Goal: Information Seeking & Learning: Learn about a topic

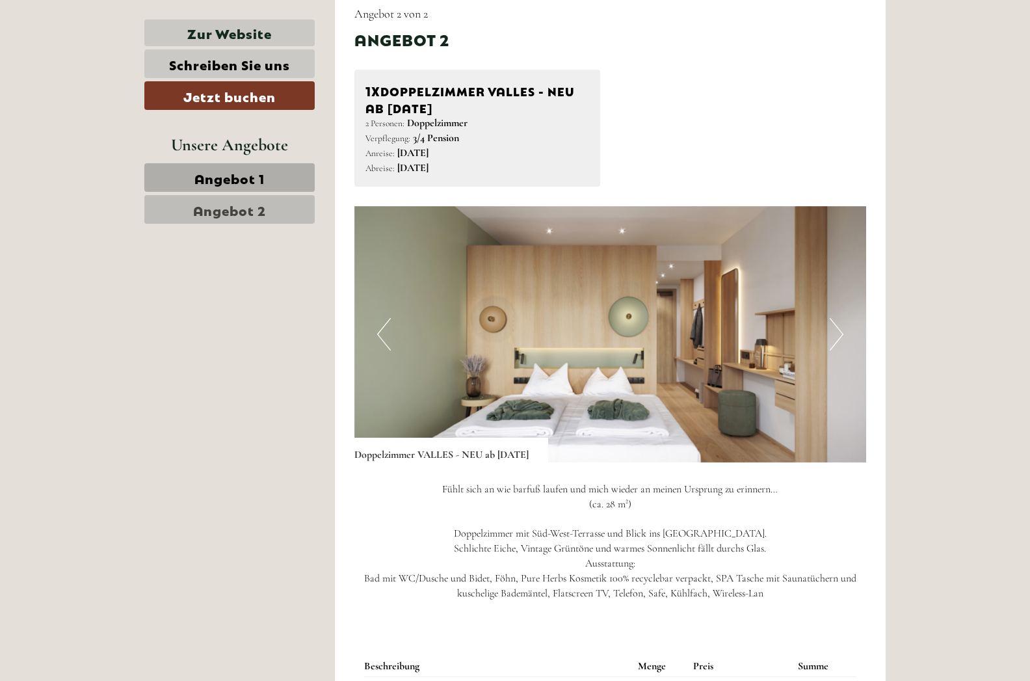
scroll to position [1654, 0]
click at [842, 317] on button "Next" at bounding box center [836, 333] width 14 height 33
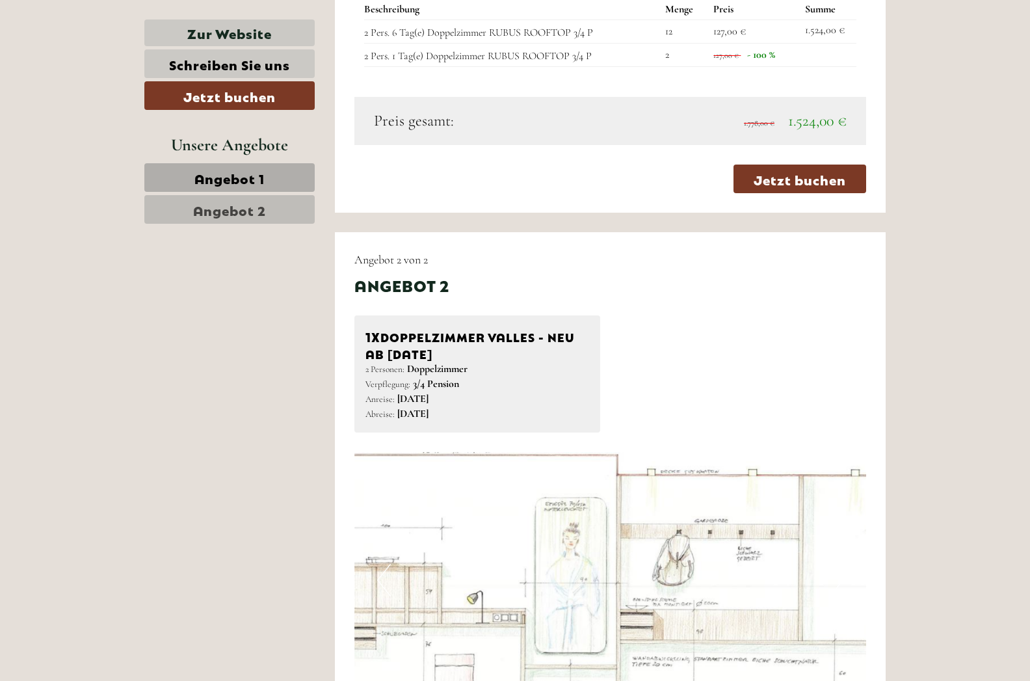
scroll to position [1400, 0]
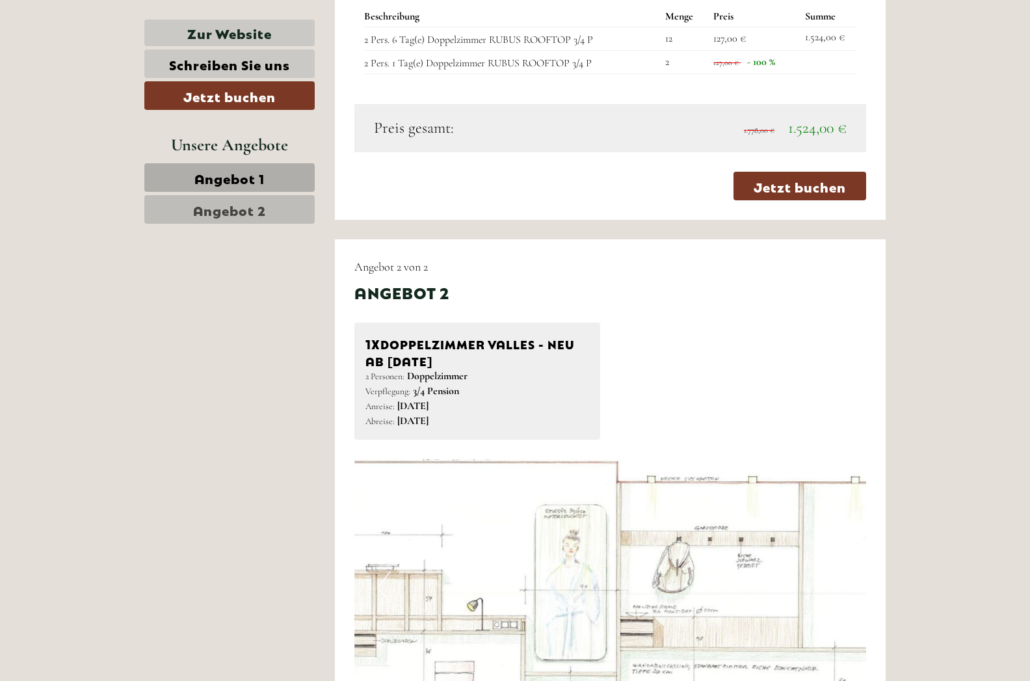
click at [258, 176] on span "Angebot 1" at bounding box center [229, 177] width 70 height 18
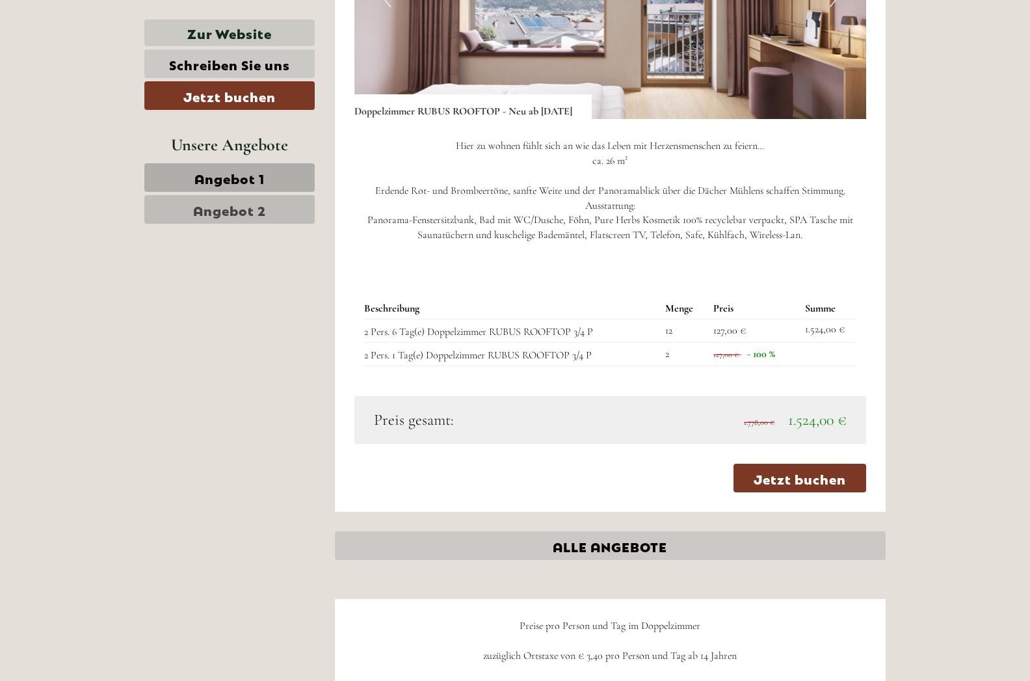
scroll to position [1108, 0]
click at [255, 203] on span "Angebot 2" at bounding box center [229, 209] width 73 height 18
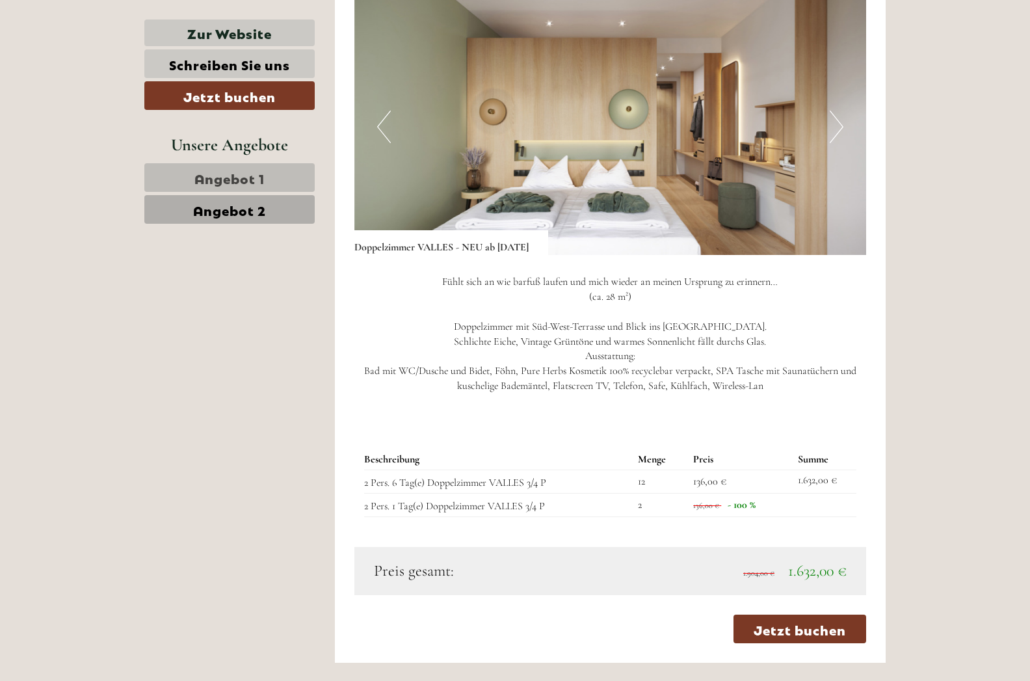
scroll to position [974, 0]
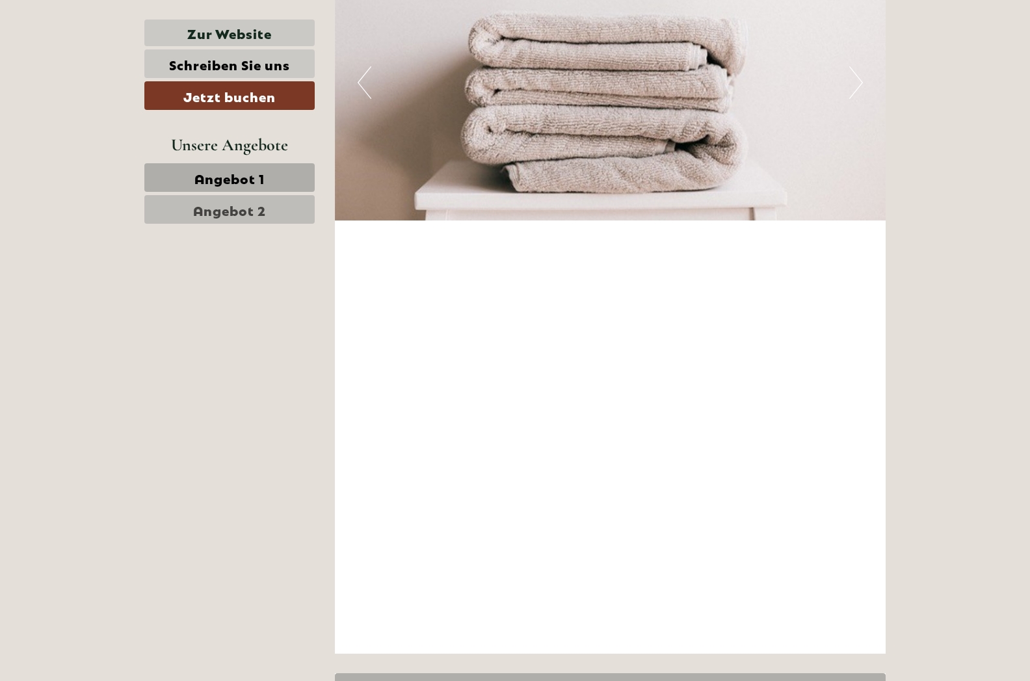
scroll to position [3372, 0]
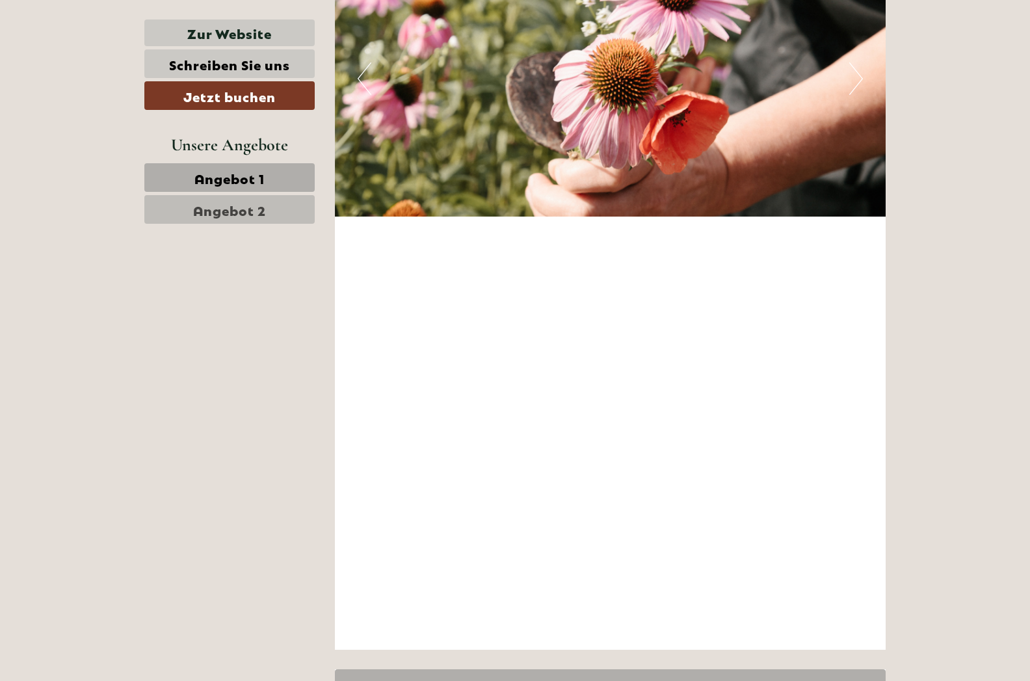
click at [857, 680] on icon at bounding box center [856, 693] width 19 height 22
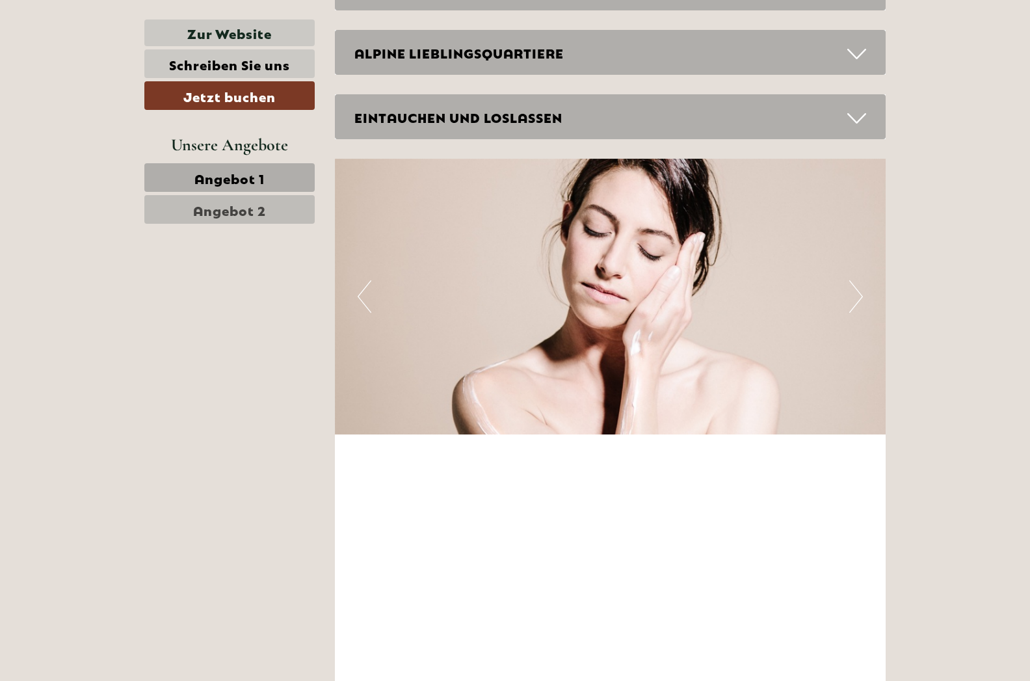
scroll to position [3132, 0]
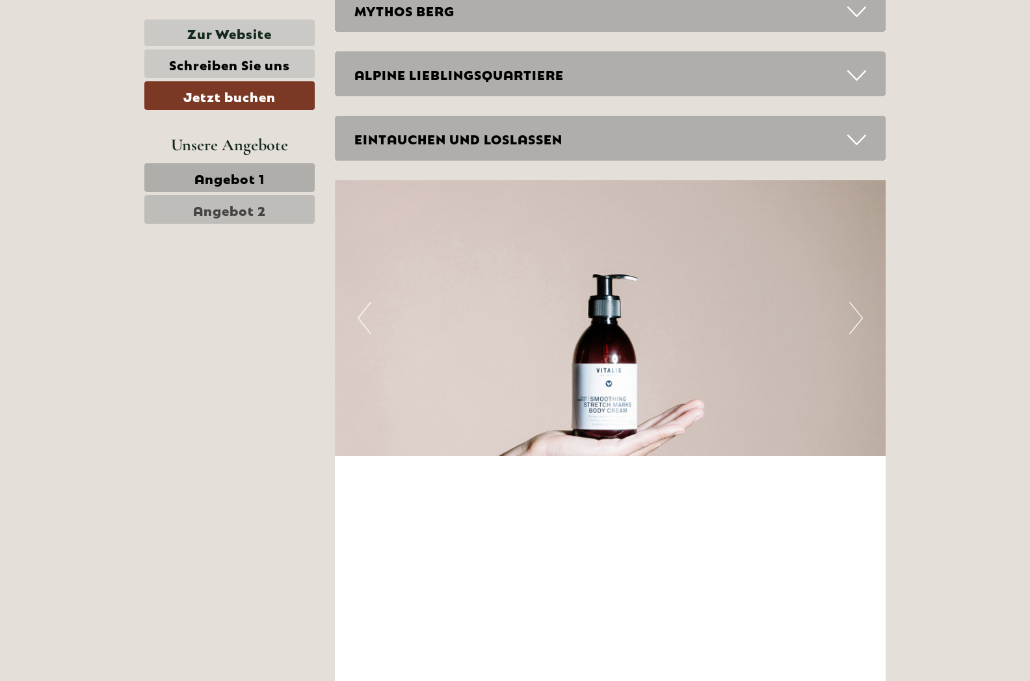
click at [857, 129] on icon at bounding box center [856, 140] width 19 height 22
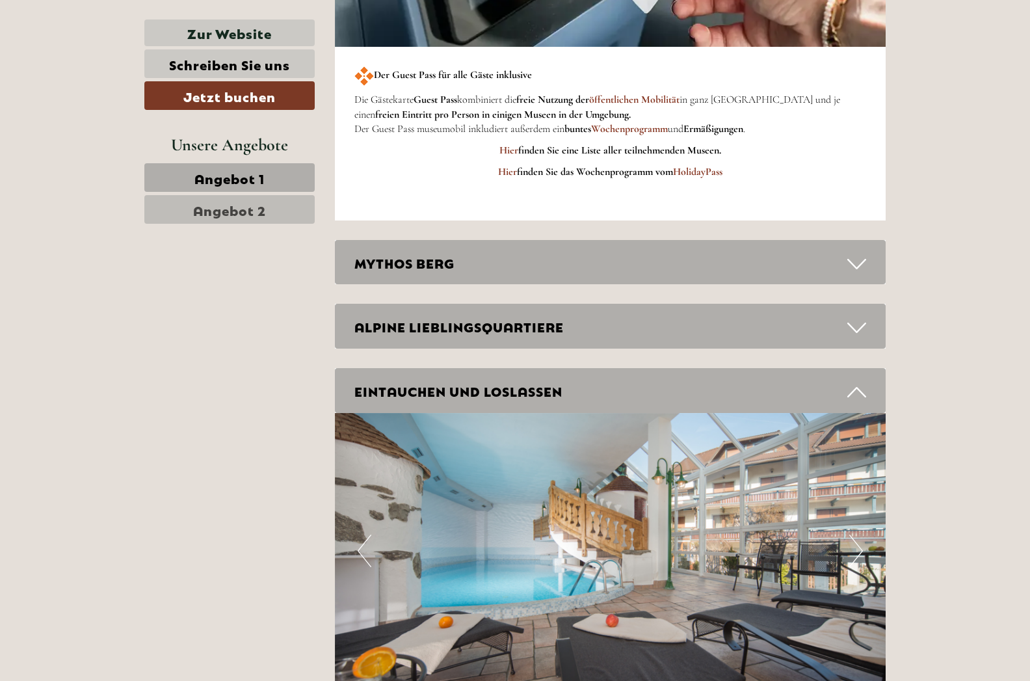
scroll to position [2882, 0]
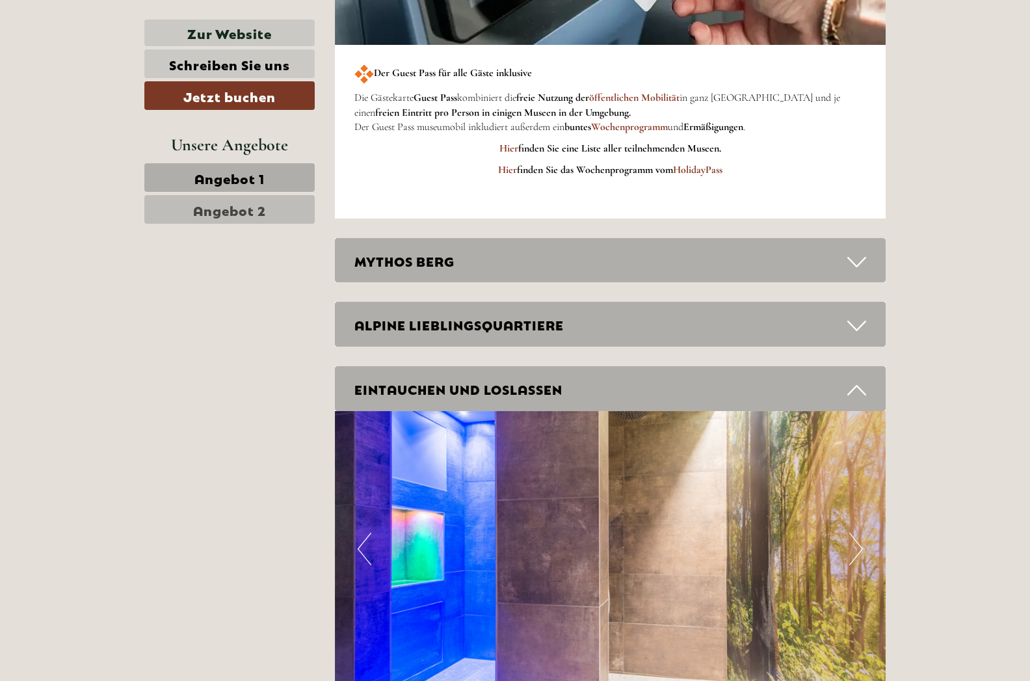
click at [857, 315] on icon at bounding box center [856, 326] width 19 height 22
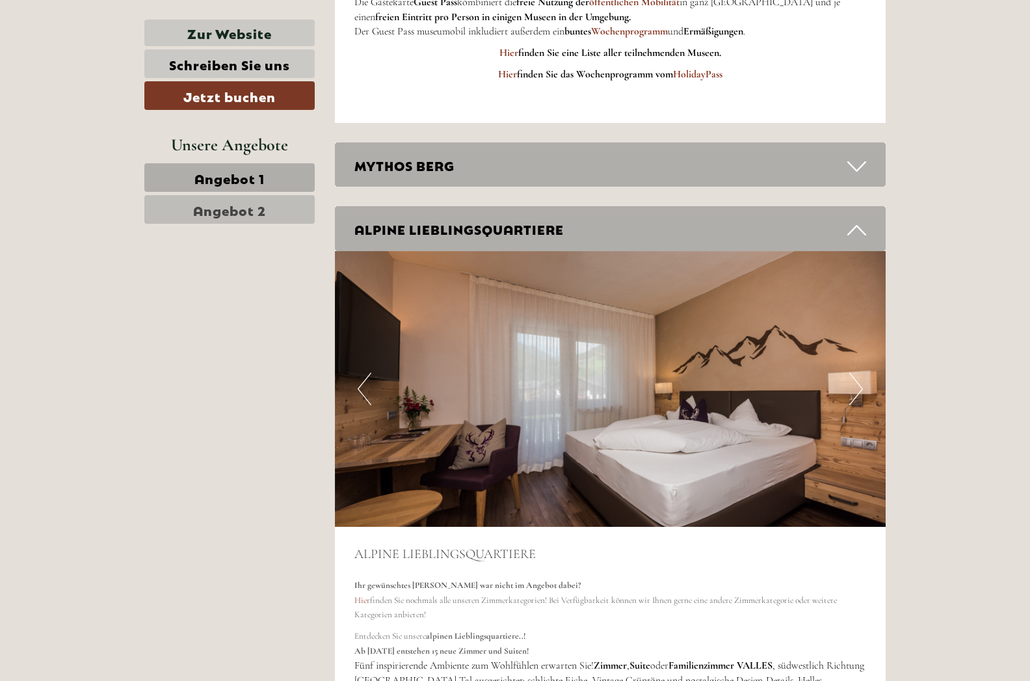
scroll to position [2977, 0]
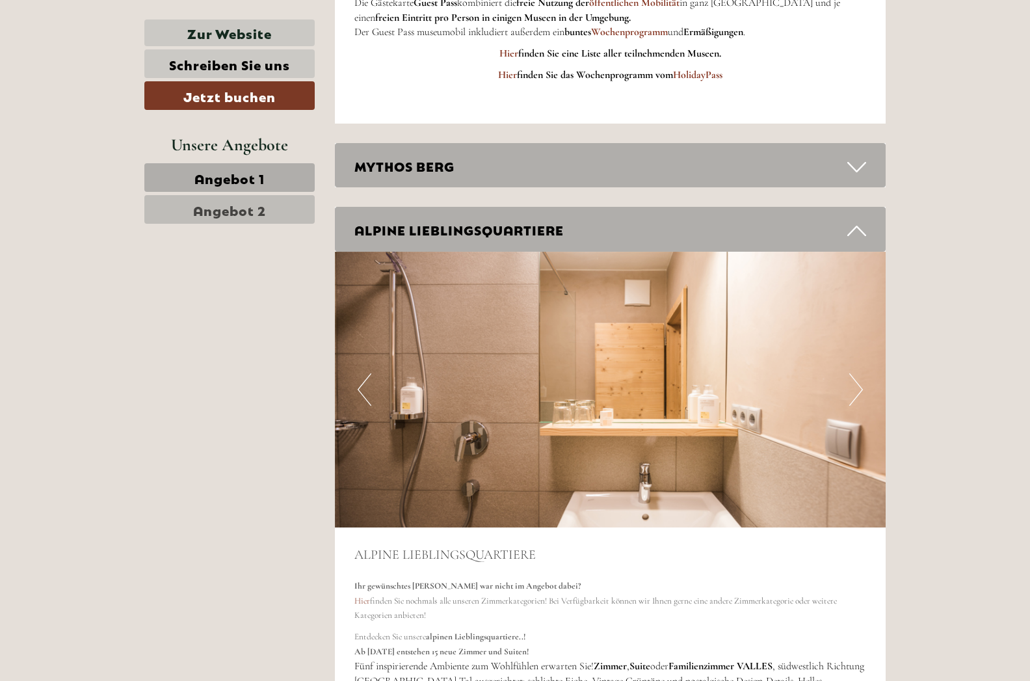
click at [855, 373] on button "Next" at bounding box center [856, 389] width 14 height 33
click at [862, 373] on button "Next" at bounding box center [856, 389] width 14 height 33
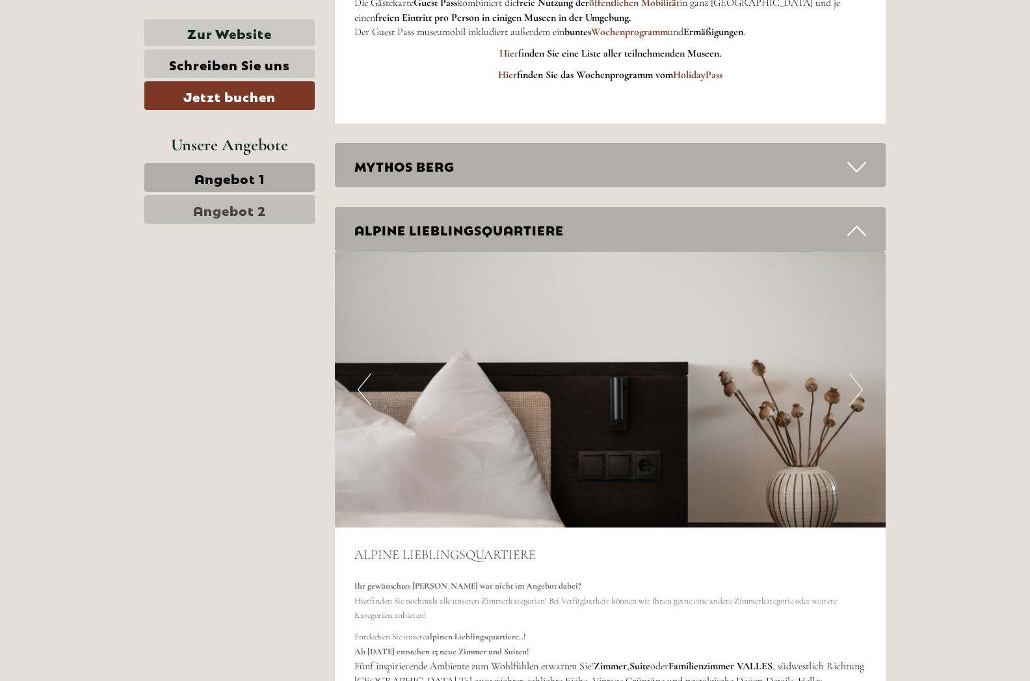
click at [862, 373] on button "Next" at bounding box center [856, 389] width 14 height 33
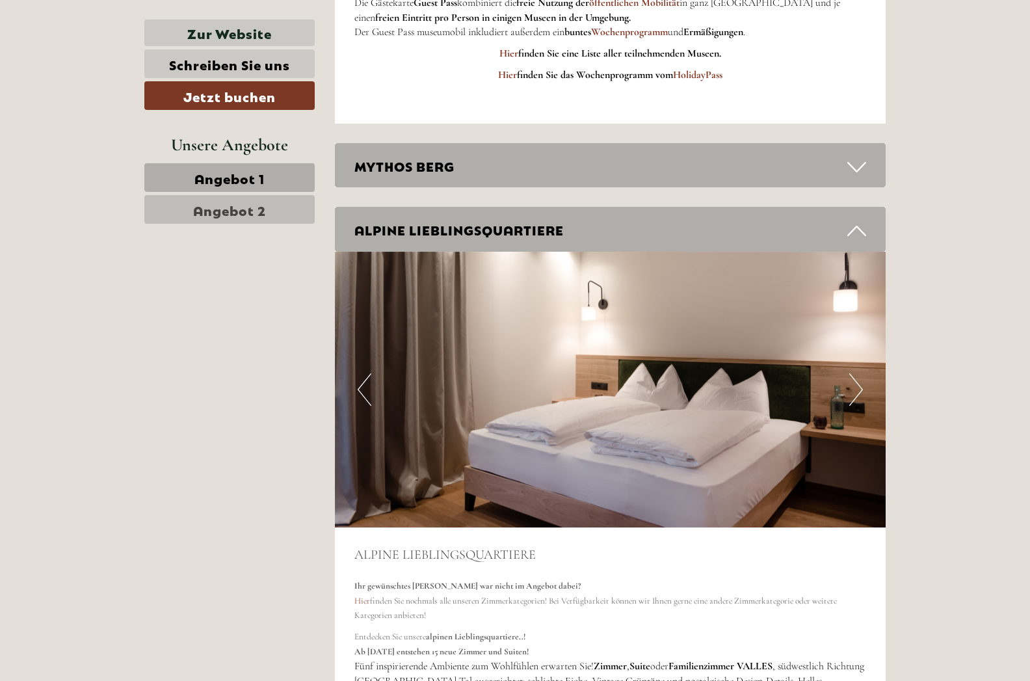
click at [862, 373] on button "Next" at bounding box center [856, 389] width 14 height 33
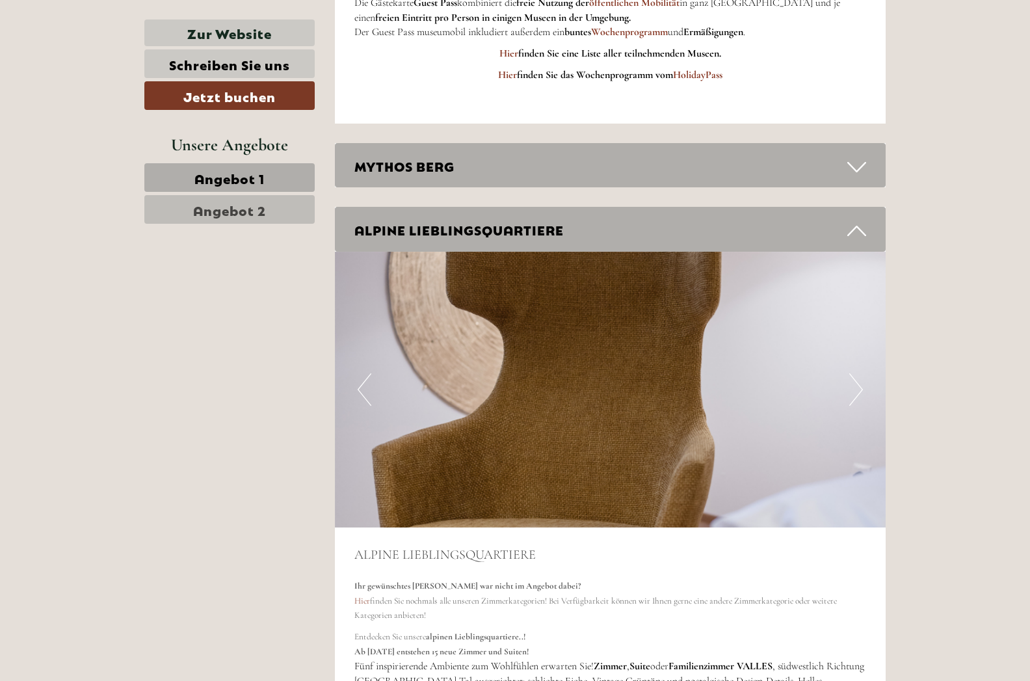
click at [862, 373] on button "Next" at bounding box center [856, 389] width 14 height 33
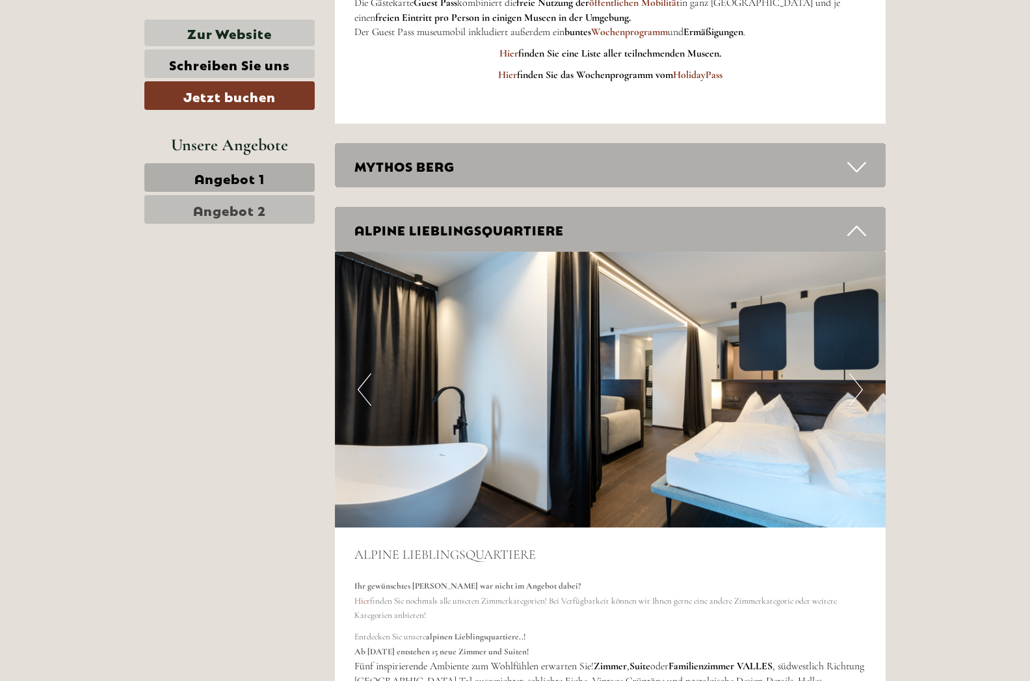
click at [862, 373] on button "Next" at bounding box center [856, 389] width 14 height 33
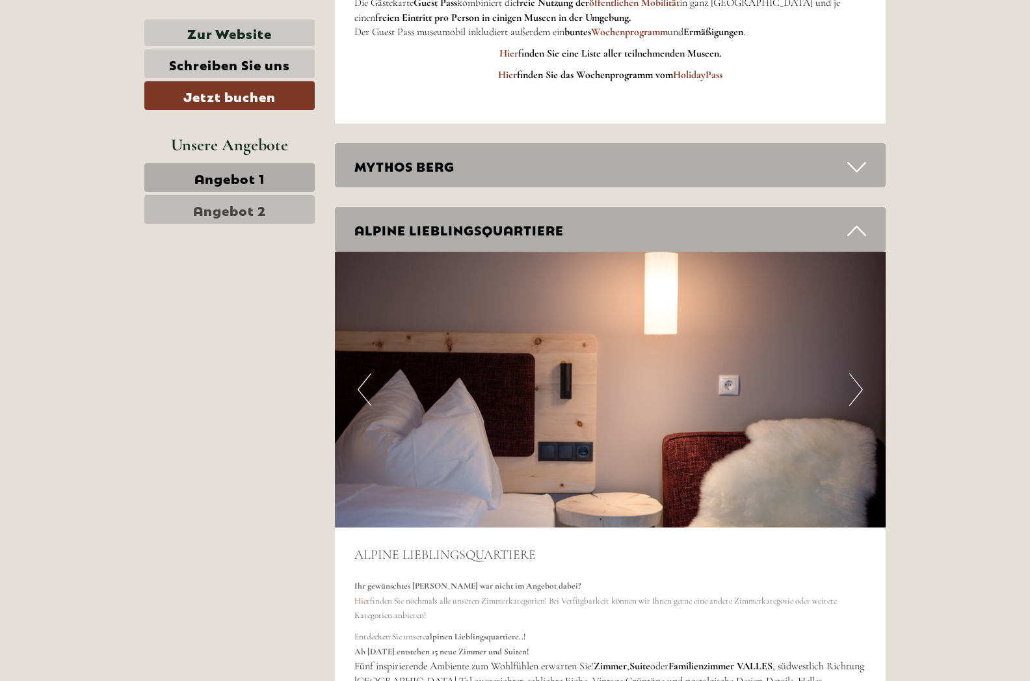
click at [862, 373] on button "Next" at bounding box center [856, 389] width 14 height 33
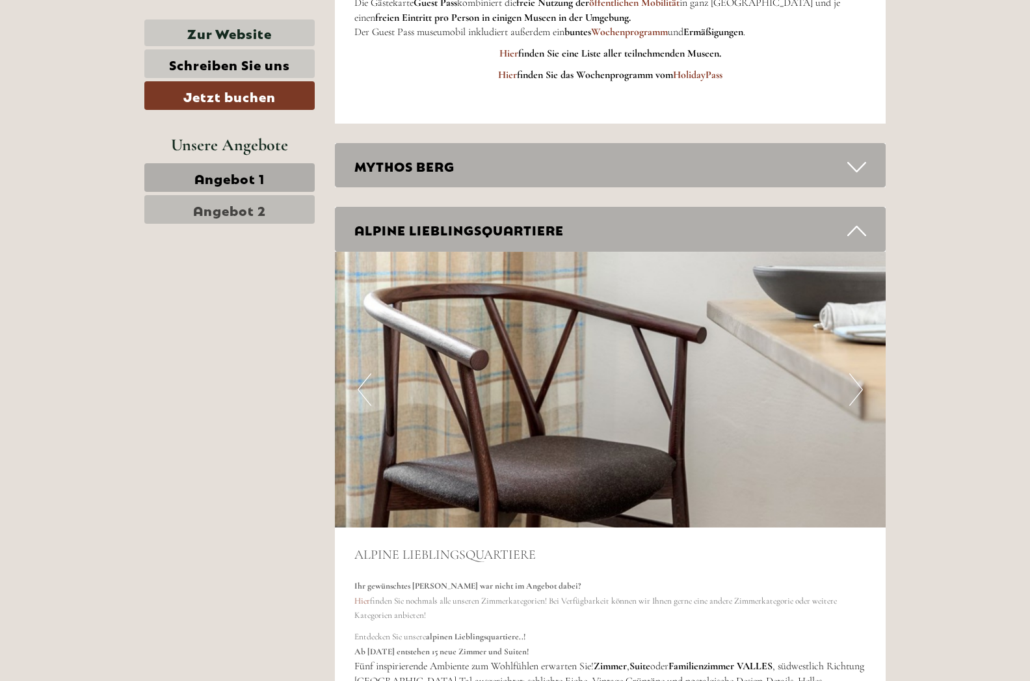
click at [862, 373] on button "Next" at bounding box center [856, 389] width 14 height 33
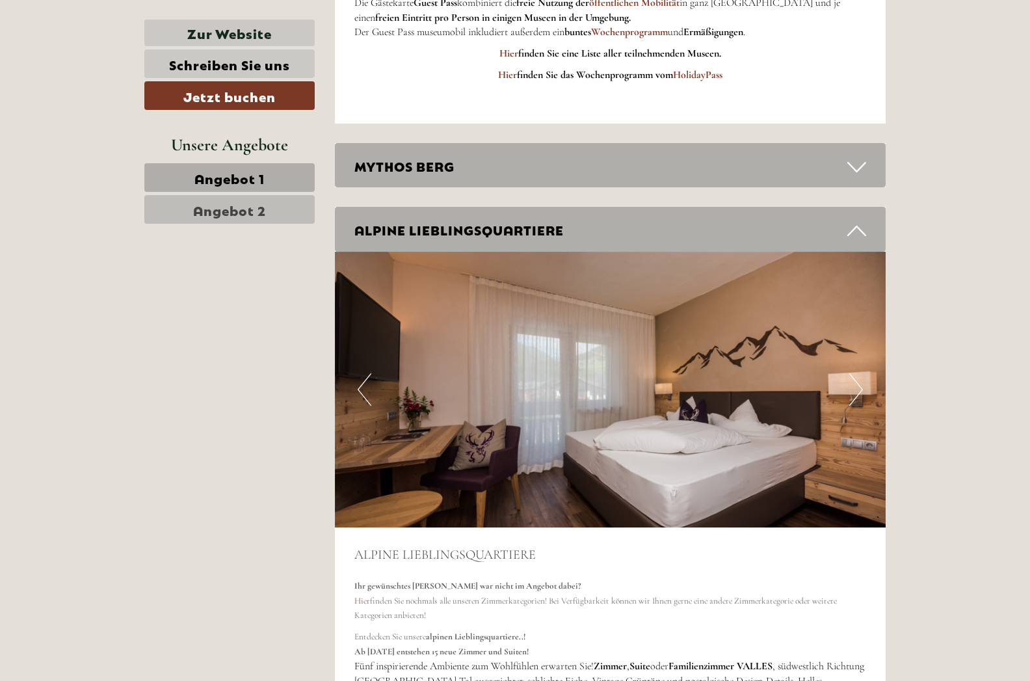
click at [862, 373] on button "Next" at bounding box center [856, 389] width 14 height 33
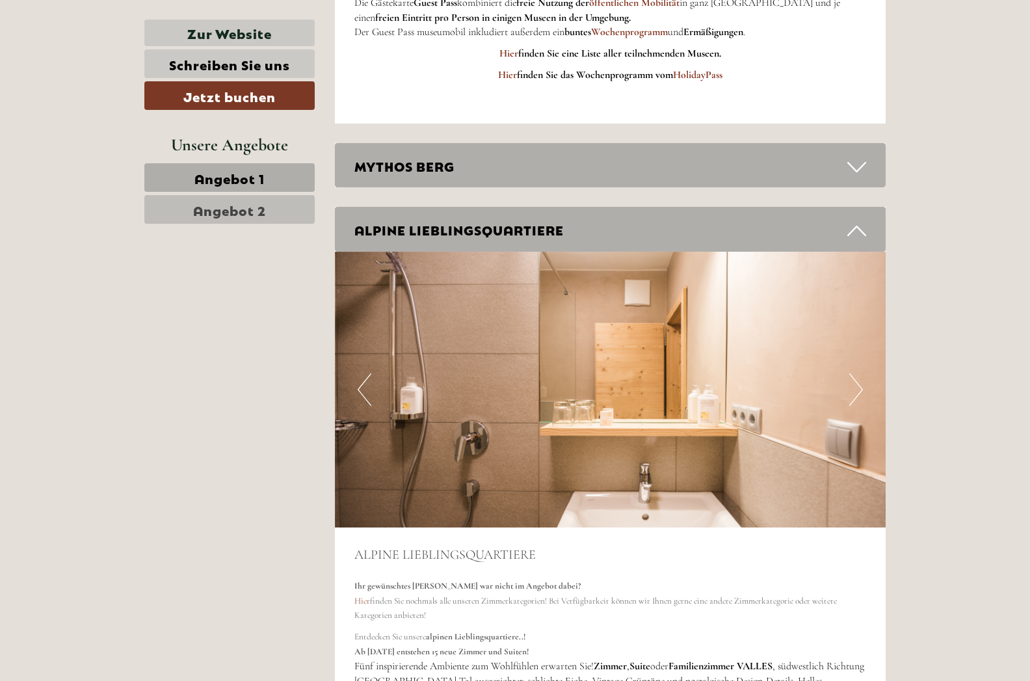
click at [862, 373] on button "Next" at bounding box center [856, 389] width 14 height 33
